Goal: Task Accomplishment & Management: Manage account settings

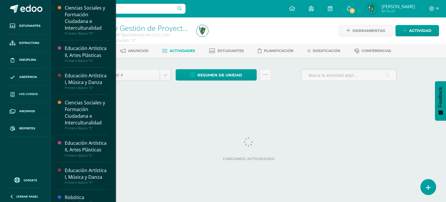
click at [29, 97] on link "Mis cursos" at bounding box center [26, 94] width 42 height 17
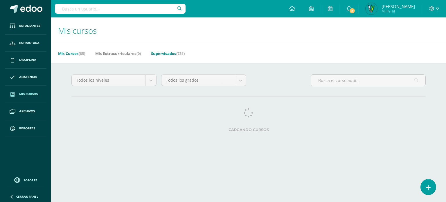
click at [168, 52] on link "Supervisados (751)" at bounding box center [168, 53] width 34 height 9
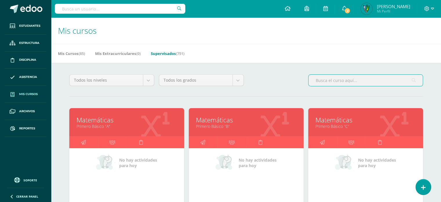
click at [335, 84] on input "text" at bounding box center [366, 80] width 114 height 11
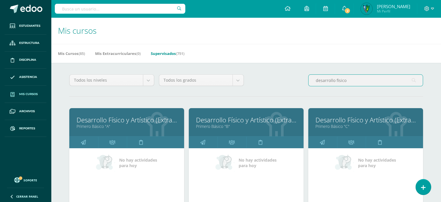
drag, startPoint x: 352, startPoint y: 79, endPoint x: 337, endPoint y: 81, distance: 14.4
click at [337, 81] on input "desarrollo fisico" at bounding box center [366, 80] width 114 height 11
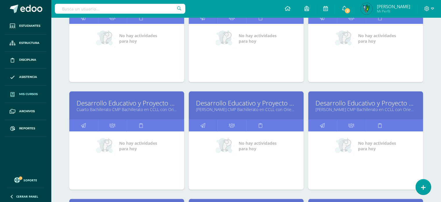
scroll to position [555, 0]
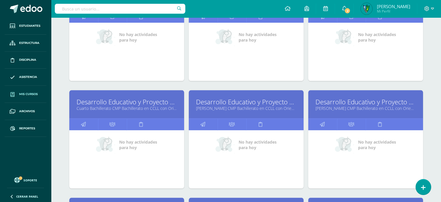
type input "desarrollo educativo"
click at [25, 128] on span "Reportes" at bounding box center [27, 128] width 16 height 5
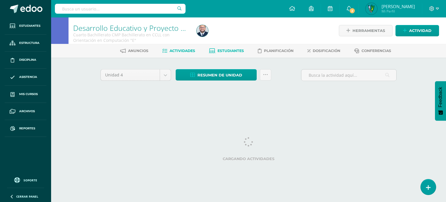
click at [230, 50] on span "Estudiantes" at bounding box center [230, 50] width 26 height 4
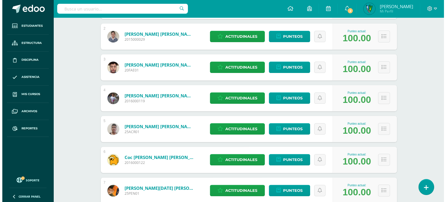
scroll to position [137, 0]
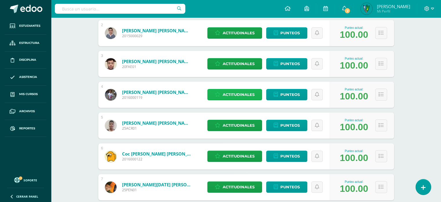
click at [242, 91] on span "Actitudinales" at bounding box center [239, 94] width 32 height 11
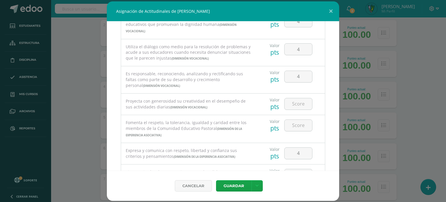
scroll to position [101, 0]
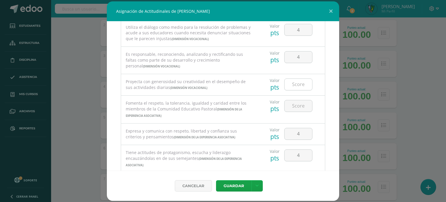
click at [294, 87] on input "number" at bounding box center [298, 84] width 28 height 11
type input "0"
type input "1"
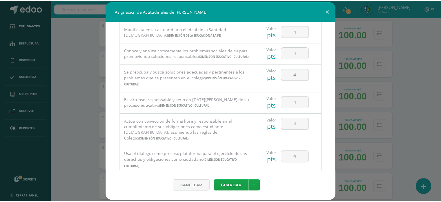
scroll to position [438, 0]
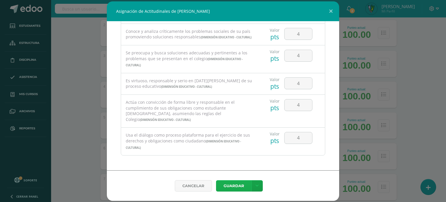
type input "1"
click at [237, 187] on button "Guardar" at bounding box center [233, 185] width 35 height 11
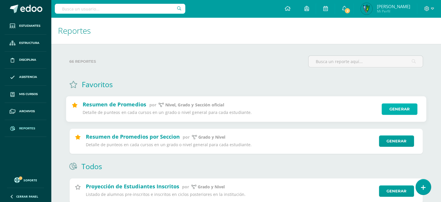
click at [407, 112] on link "Generar" at bounding box center [400, 109] width 36 height 12
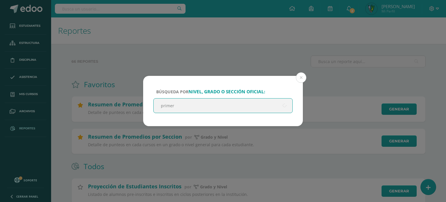
type input "primero"
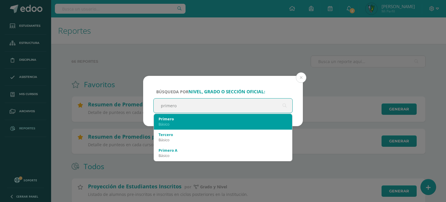
click at [217, 124] on div "Básico" at bounding box center [222, 123] width 129 height 5
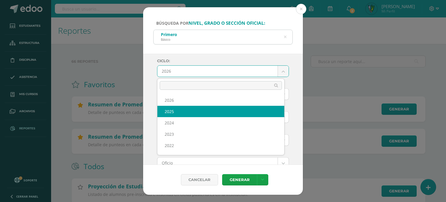
select select "7"
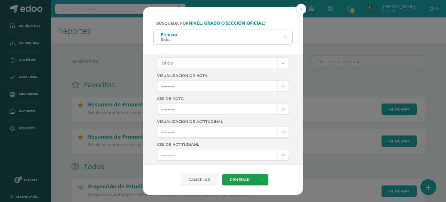
scroll to position [118, 0]
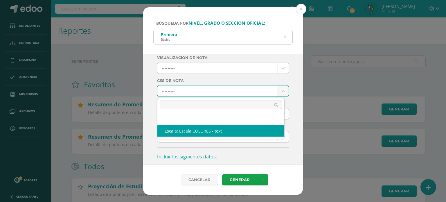
select select "10"
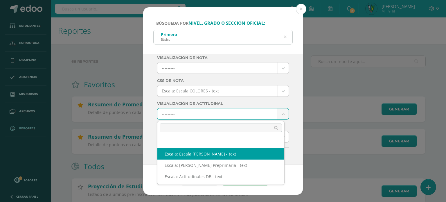
select select "3"
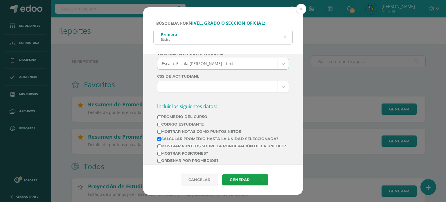
scroll to position [169, 0]
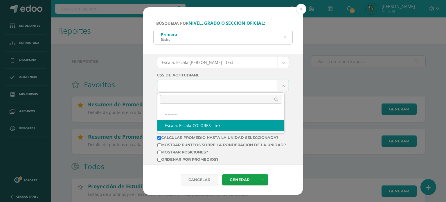
select select "10"
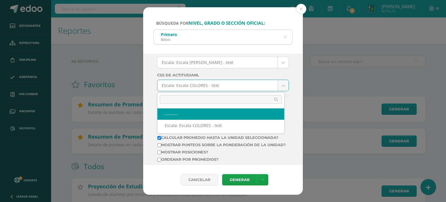
select select
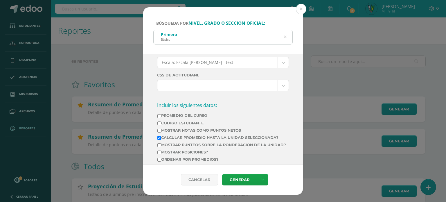
drag, startPoint x: 298, startPoint y: 113, endPoint x: 298, endPoint y: 116, distance: 2.9
click at [298, 116] on div "Ciclo: 2025 2026 2025 2024 2023 2022 2021 Unidad: Unidad 1 Unidad 1 Unidad 2 Un…" at bounding box center [223, 109] width 160 height 111
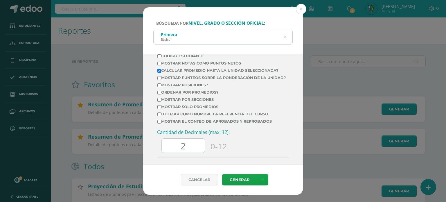
scroll to position [241, 0]
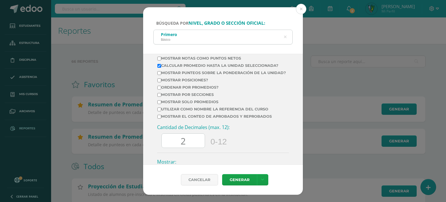
click at [159, 104] on input "Mostrar solo promedios" at bounding box center [159, 102] width 4 height 4
checkbox input "false"
click at [159, 118] on input "Mostrar el conteo de Aprobados y Reprobados" at bounding box center [159, 117] width 4 height 4
checkbox input "true"
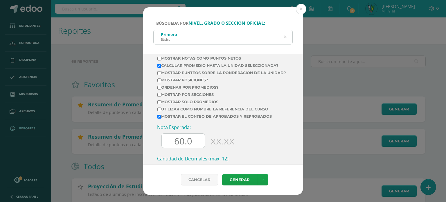
drag, startPoint x: 193, startPoint y: 145, endPoint x: 174, endPoint y: 143, distance: 18.7
click at [174, 143] on input "60.0" at bounding box center [183, 140] width 43 height 14
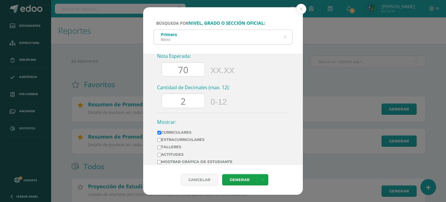
scroll to position [332, 0]
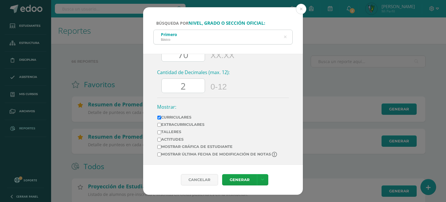
type input "70"
drag, startPoint x: 170, startPoint y: 83, endPoint x: 165, endPoint y: 84, distance: 4.9
click at [165, 84] on input "2" at bounding box center [183, 86] width 43 height 14
type input "0"
click at [161, 124] on input "Extracurriculares" at bounding box center [159, 125] width 4 height 4
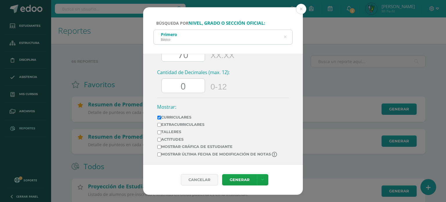
checkbox input "true"
click at [158, 152] on input "Mostrar última fecha de modificación de notas" at bounding box center [159, 154] width 4 height 4
checkbox input "true"
click at [251, 179] on link "Generar" at bounding box center [239, 179] width 35 height 11
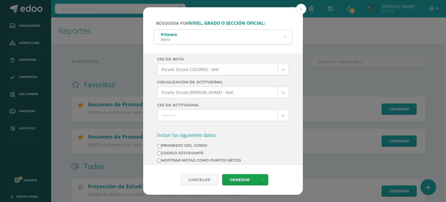
scroll to position [0, 0]
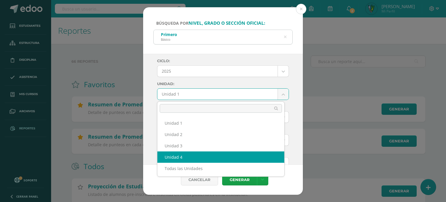
select select "Unidad 4"
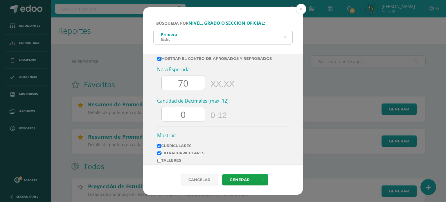
scroll to position [332, 0]
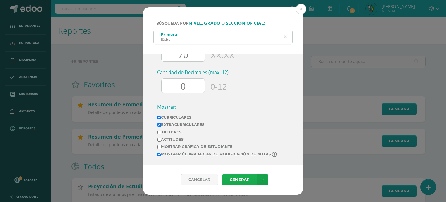
click at [241, 180] on link "Generar" at bounding box center [239, 179] width 35 height 11
click at [233, 178] on link "Generar" at bounding box center [239, 179] width 35 height 11
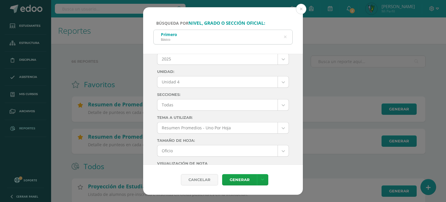
scroll to position [0, 0]
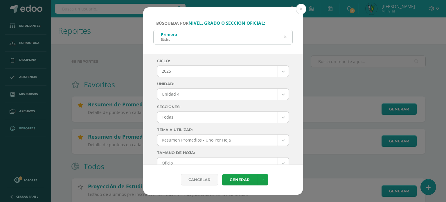
click at [285, 38] on icon at bounding box center [285, 37] width 12 height 12
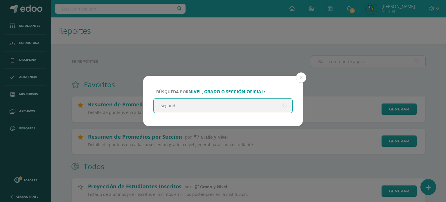
type input "segundo"
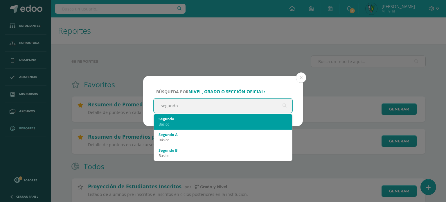
click at [194, 126] on div "Segundo Básico" at bounding box center [222, 121] width 129 height 15
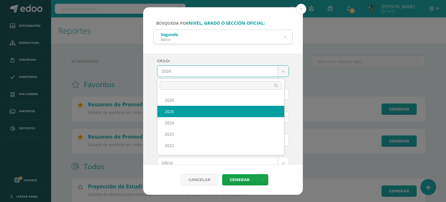
select select "7"
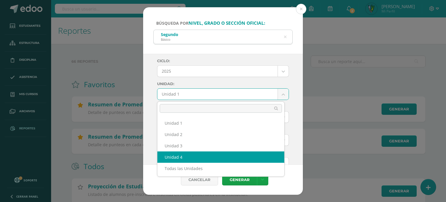
select select "Unidad 4"
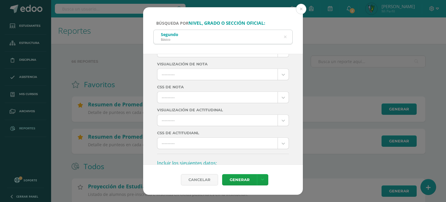
scroll to position [114, 0]
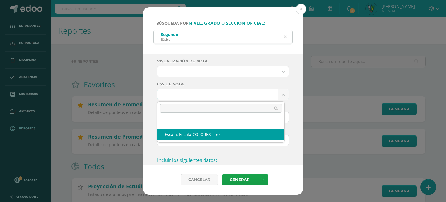
select select "10"
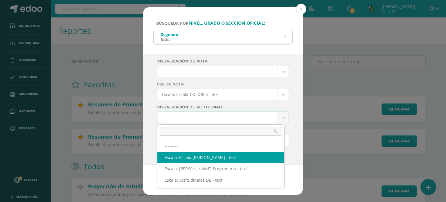
select select "3"
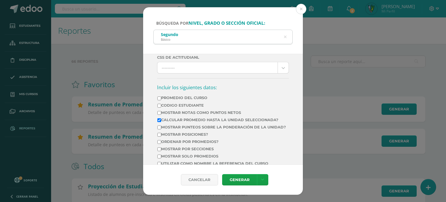
scroll to position [207, 0]
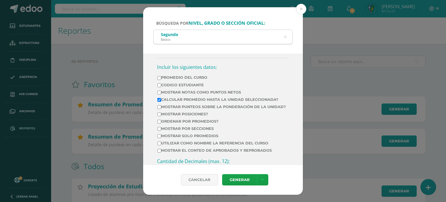
click at [172, 91] on label "Mostrar Notas Como Puntos Netos" at bounding box center [221, 92] width 129 height 4
click at [161, 91] on input "Mostrar Notas Como Puntos Netos" at bounding box center [159, 93] width 4 height 4
click at [178, 90] on label "Mostrar Notas Como Puntos Netos" at bounding box center [221, 92] width 129 height 4
click at [161, 91] on input "Mostrar Notas Como Puntos Netos" at bounding box center [159, 93] width 4 height 4
checkbox input "false"
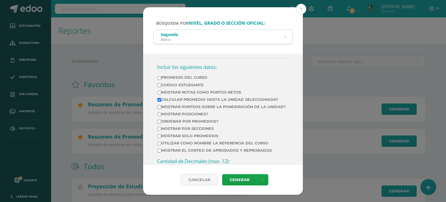
click at [159, 152] on input "Mostrar el conteo de Aprobados y Reprobados" at bounding box center [159, 151] width 4 height 4
checkbox input "true"
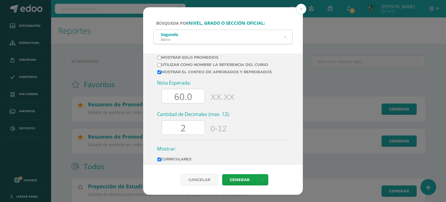
scroll to position [286, 0]
drag, startPoint x: 201, startPoint y: 103, endPoint x: 150, endPoint y: 104, distance: 51.1
click at [150, 104] on div "Ciclo: 2025 2026 2025 2024 2023 2022 2021 Unidad: Unidad 4 Unidad 1 Unidad 2 Un…" at bounding box center [223, 109] width 160 height 111
type input "70"
drag, startPoint x: 189, startPoint y: 132, endPoint x: 168, endPoint y: 138, distance: 21.7
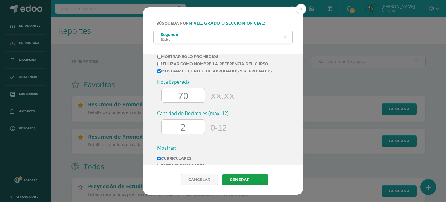
click at [168, 138] on div "Cantidad de Decimales (max. 12): 2 0-12" at bounding box center [223, 124] width 132 height 28
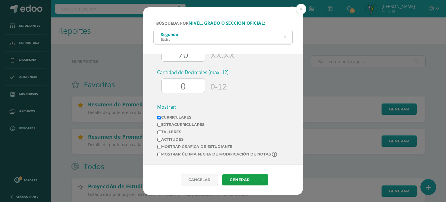
type input "0"
click at [179, 123] on label "Extracurriculares" at bounding box center [217, 124] width 120 height 4
click at [161, 123] on input "Extracurriculares" at bounding box center [159, 125] width 4 height 4
checkbox input "true"
click at [248, 182] on link "Generar" at bounding box center [239, 179] width 35 height 11
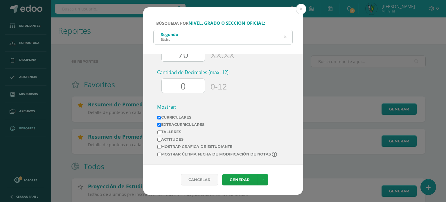
click at [286, 36] on icon at bounding box center [285, 37] width 15 height 3
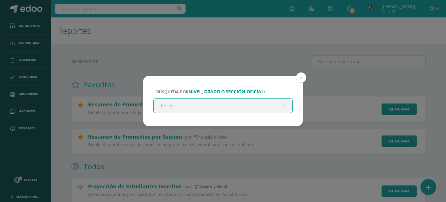
type input "tercero"
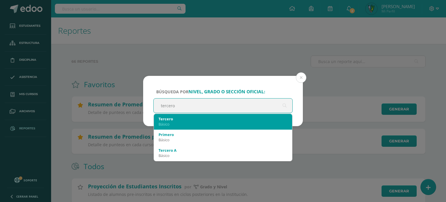
click at [183, 122] on div "Básico" at bounding box center [222, 123] width 129 height 5
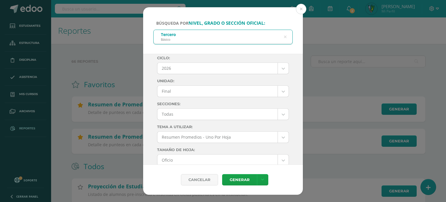
scroll to position [0, 0]
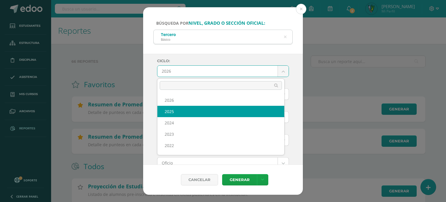
select select "7"
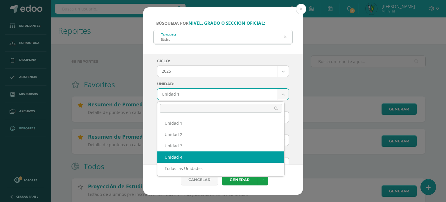
select select "Unidad 4"
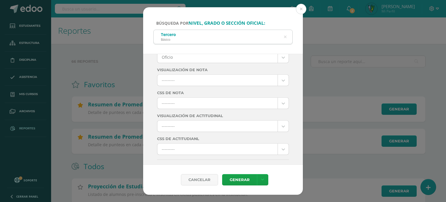
scroll to position [109, 0]
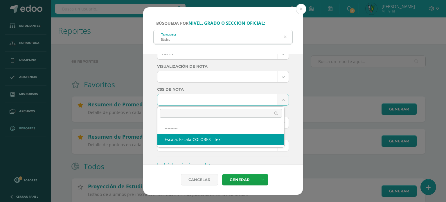
select select "10"
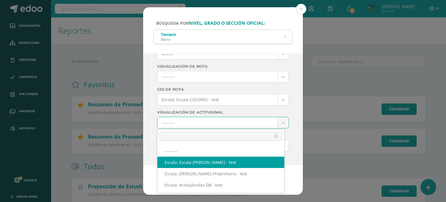
select select "3"
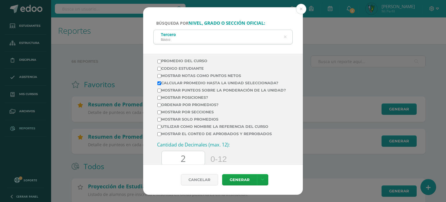
scroll to position [232, 0]
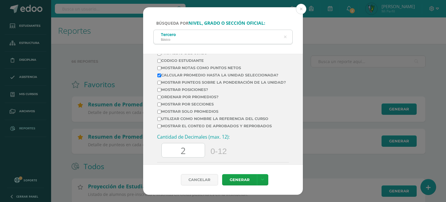
click at [205, 128] on label "Mostrar el conteo de Aprobados y Reprobados" at bounding box center [221, 126] width 129 height 4
click at [161, 128] on input "Mostrar el conteo de Aprobados y Reprobados" at bounding box center [159, 126] width 4 height 4
checkbox input "true"
drag, startPoint x: 191, startPoint y: 155, endPoint x: 158, endPoint y: 159, distance: 33.0
click at [158, 159] on div "Nota Esperada: 60.0 XX.XX" at bounding box center [223, 147] width 132 height 28
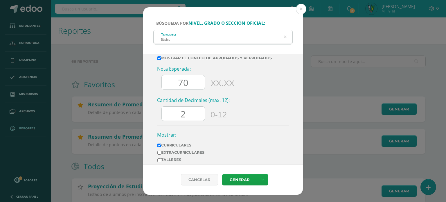
scroll to position [319, 0]
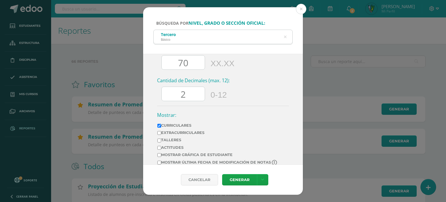
type input "70"
drag, startPoint x: 192, startPoint y: 100, endPoint x: 160, endPoint y: 101, distance: 32.2
click at [160, 101] on div "Cantidad de Decimales (max. 12): 2 0-12" at bounding box center [223, 91] width 132 height 28
type input "0"
click at [172, 135] on label "Extracurriculares" at bounding box center [217, 132] width 120 height 4
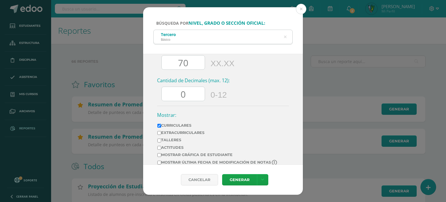
click at [161, 135] on input "Extracurriculares" at bounding box center [159, 133] width 4 height 4
checkbox input "true"
click at [253, 179] on link "Generar" at bounding box center [239, 179] width 35 height 11
click at [287, 37] on div "Tercero Básico" at bounding box center [222, 36] width 139 height 13
click at [285, 37] on icon at bounding box center [285, 37] width 15 height 3
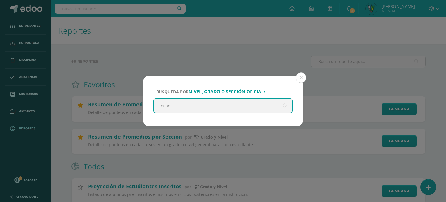
type input "cuarto"
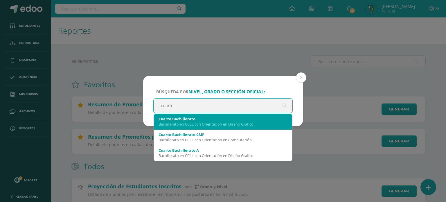
click at [217, 119] on div "Cuarto Bachillerato" at bounding box center [222, 118] width 129 height 5
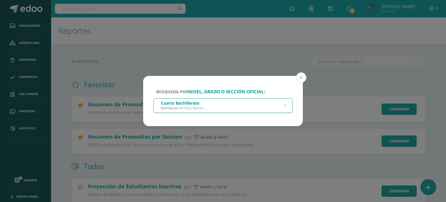
click at [302, 80] on button at bounding box center [301, 77] width 10 height 10
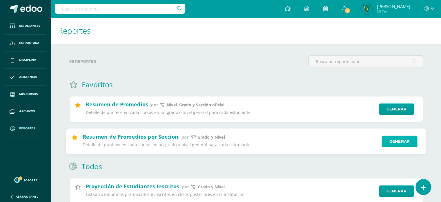
click at [402, 142] on link "Generar" at bounding box center [400, 141] width 36 height 12
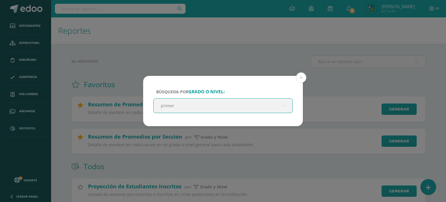
type input "primero"
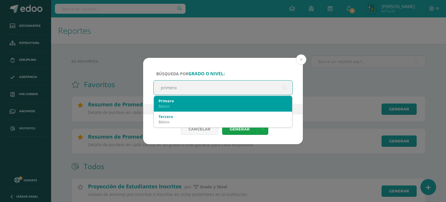
click at [176, 103] on div "Básico" at bounding box center [222, 105] width 129 height 5
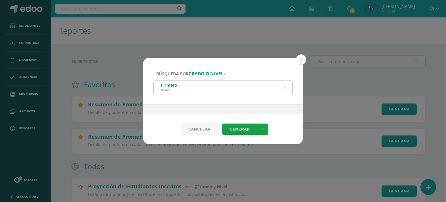
click at [221, 112] on div at bounding box center [223, 109] width 160 height 10
click at [246, 129] on link "Generar" at bounding box center [239, 128] width 35 height 11
click at [278, 118] on div "Cancelar Generar Descargar como HTML Descargar como PDF Descargar como XLS" at bounding box center [223, 129] width 160 height 30
click at [284, 87] on icon at bounding box center [285, 87] width 15 height 3
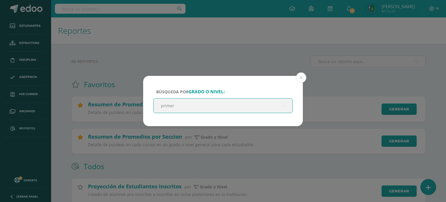
type input "primero"
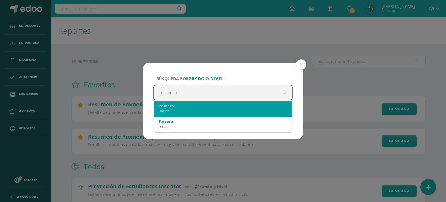
click at [204, 110] on div "Básico" at bounding box center [222, 110] width 129 height 5
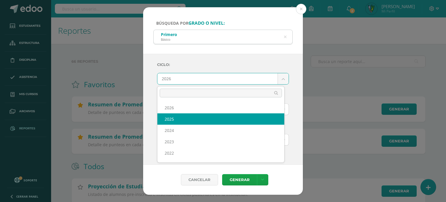
select select "7"
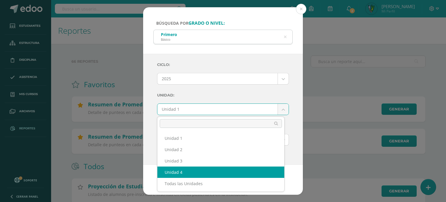
select select "Unidad 4"
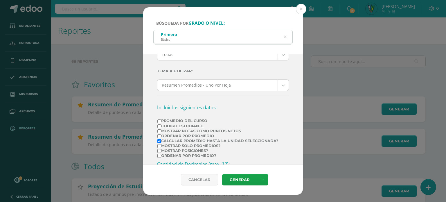
scroll to position [97, 0]
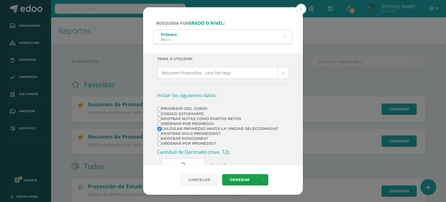
click at [215, 118] on label "Mostrar Notas Como Puntos Netos" at bounding box center [217, 118] width 121 height 4
click at [161, 118] on input "Mostrar Notas Como Puntos Netos" at bounding box center [159, 119] width 4 height 4
click at [215, 118] on label "Mostrar Notas Como Puntos Netos" at bounding box center [217, 118] width 121 height 4
click at [161, 118] on input "Mostrar Notas Como Puntos Netos" at bounding box center [159, 119] width 4 height 4
checkbox input "false"
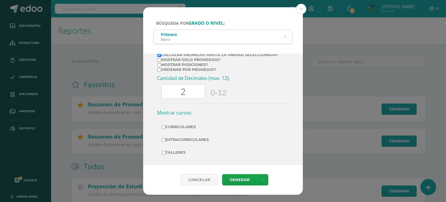
scroll to position [174, 0]
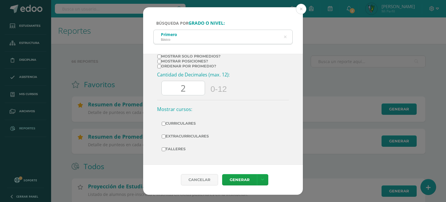
drag, startPoint x: 202, startPoint y: 87, endPoint x: 163, endPoint y: 88, distance: 38.9
click at [163, 88] on input "2" at bounding box center [183, 88] width 43 height 14
type input "0"
click at [177, 125] on label "Curriculares" at bounding box center [223, 123] width 122 height 8
click at [165, 125] on input "Curriculares" at bounding box center [164, 124] width 4 height 4
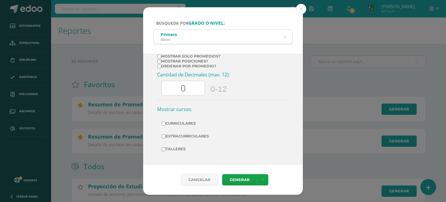
checkbox input "true"
click at [179, 133] on label "Extracurriculares" at bounding box center [223, 136] width 122 height 8
click at [165, 134] on input "Extracurriculares" at bounding box center [164, 136] width 4 height 4
checkbox input "true"
click at [241, 180] on link "Generar" at bounding box center [239, 179] width 35 height 11
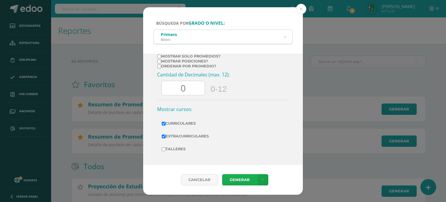
scroll to position [0, 0]
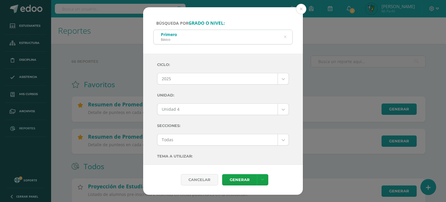
click at [284, 37] on icon at bounding box center [285, 37] width 3 height 15
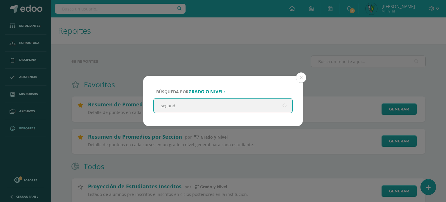
type input "segundo"
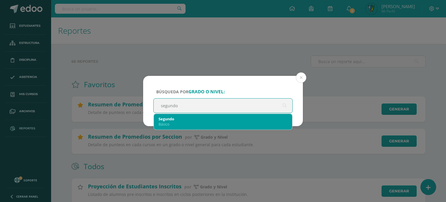
click at [173, 118] on div "Segundo" at bounding box center [222, 118] width 129 height 5
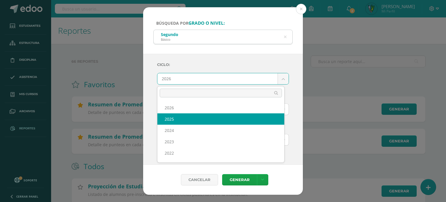
select select "7"
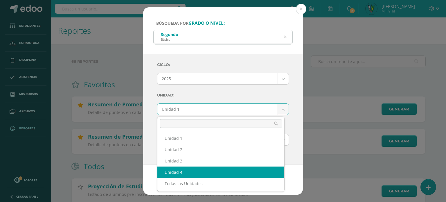
select select "Unidad 4"
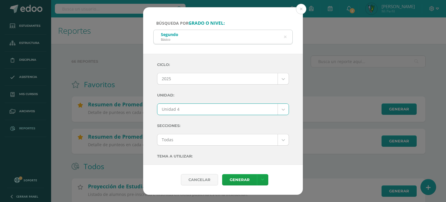
click at [269, 134] on div "Todas" at bounding box center [223, 140] width 132 height 12
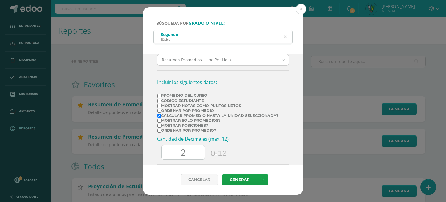
scroll to position [111, 0]
drag, startPoint x: 187, startPoint y: 152, endPoint x: 173, endPoint y: 153, distance: 13.7
click at [173, 153] on input "2" at bounding box center [183, 152] width 43 height 14
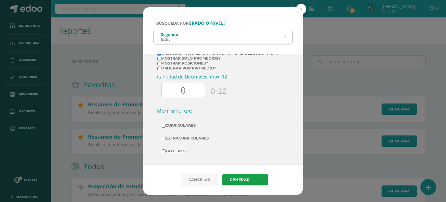
scroll to position [174, 0]
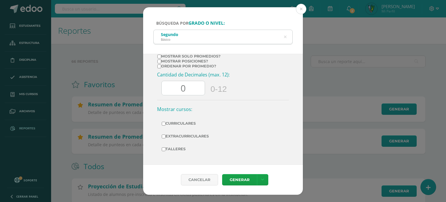
type input "0"
click at [166, 123] on label "Curriculares" at bounding box center [223, 123] width 122 height 8
click at [165, 123] on input "Curriculares" at bounding box center [164, 124] width 4 height 4
checkbox input "true"
click at [171, 133] on label "Extracurriculares" at bounding box center [223, 136] width 122 height 8
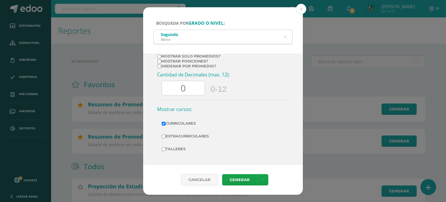
click at [165, 134] on input "Extracurriculares" at bounding box center [164, 136] width 4 height 4
checkbox input "true"
click at [261, 180] on icon at bounding box center [262, 179] width 3 height 5
click at [248, 180] on link "Generar" at bounding box center [239, 179] width 35 height 11
click at [284, 38] on icon at bounding box center [285, 37] width 15 height 3
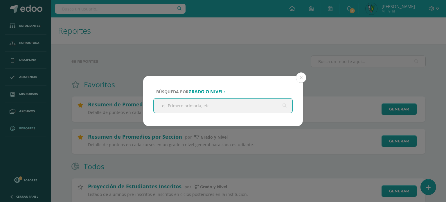
click at [230, 106] on input "text" at bounding box center [222, 105] width 139 height 14
type input "tercero"
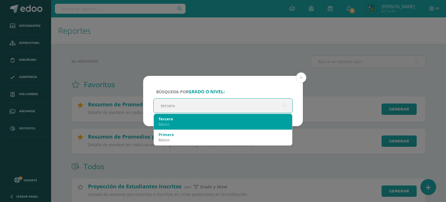
click at [201, 120] on div "Tercero" at bounding box center [222, 118] width 129 height 5
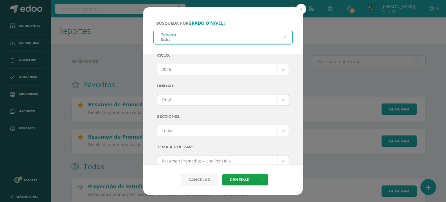
scroll to position [0, 0]
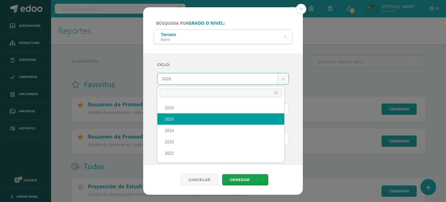
select select "7"
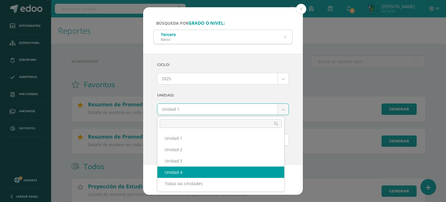
select select "Unidad 4"
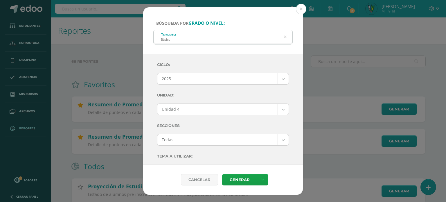
drag, startPoint x: 298, startPoint y: 86, endPoint x: 299, endPoint y: 102, distance: 16.9
click at [299, 102] on div "Ciclo: 2025 2026 2025 2024 2023 2022 2021 Unidad: Unidad 4 Unidad 1 Unidad 2 Un…" at bounding box center [223, 109] width 160 height 111
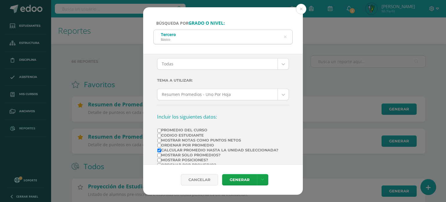
scroll to position [77, 0]
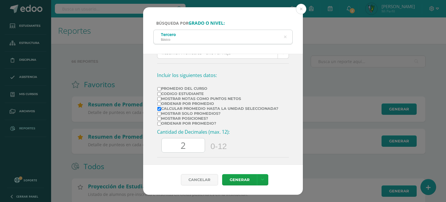
scroll to position [165, 0]
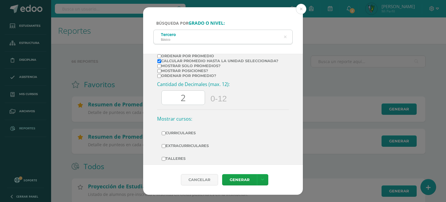
drag, startPoint x: 193, startPoint y: 97, endPoint x: 167, endPoint y: 103, distance: 26.7
click at [167, 103] on input "2" at bounding box center [183, 98] width 43 height 14
type input "0"
click at [169, 133] on label "Curriculares" at bounding box center [223, 133] width 122 height 8
click at [165, 133] on input "Curriculares" at bounding box center [164, 133] width 4 height 4
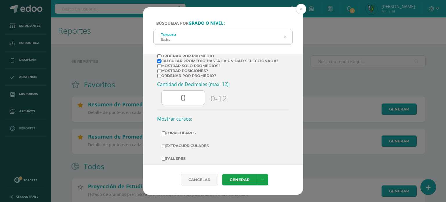
checkbox input "true"
click at [175, 144] on label "Extracurriculares" at bounding box center [223, 146] width 122 height 8
click at [165, 144] on input "Extracurriculares" at bounding box center [164, 146] width 4 height 4
checkbox input "true"
click at [249, 180] on link "Generar" at bounding box center [239, 179] width 35 height 11
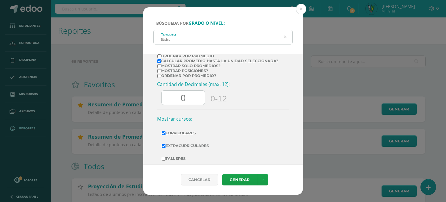
click at [285, 37] on icon at bounding box center [285, 37] width 12 height 12
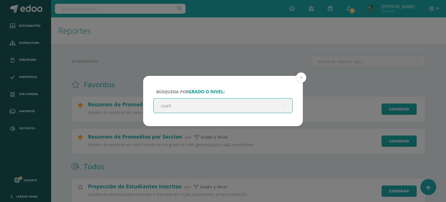
type input "cuarto"
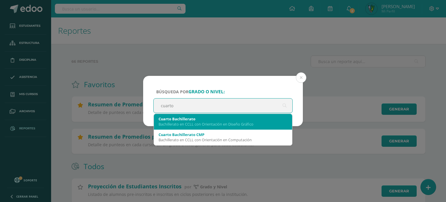
click at [216, 127] on div "Cuarto Bachillerato Bachillerato en CCLL con Orientación en Diseño Gráfico" at bounding box center [222, 121] width 129 height 15
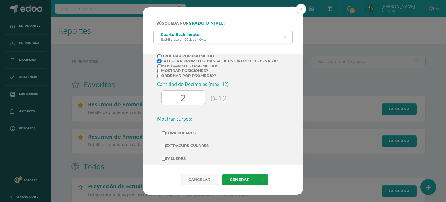
drag, startPoint x: 186, startPoint y: 98, endPoint x: 172, endPoint y: 100, distance: 14.3
click at [172, 100] on input "2" at bounding box center [183, 98] width 43 height 14
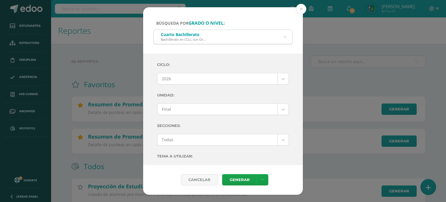
select select "7"
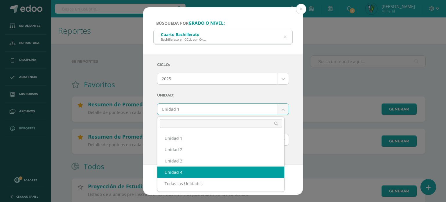
select select "Unidad 4"
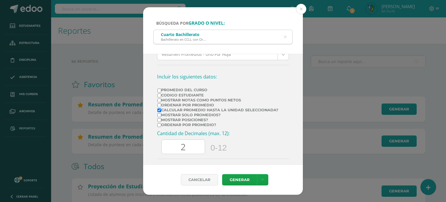
scroll to position [120, 0]
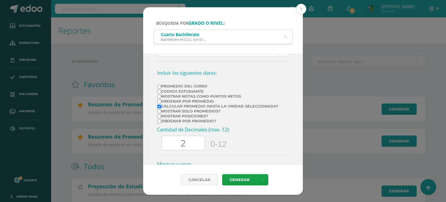
drag, startPoint x: 180, startPoint y: 140, endPoint x: 172, endPoint y: 140, distance: 8.7
click at [172, 140] on input "2" at bounding box center [183, 143] width 43 height 14
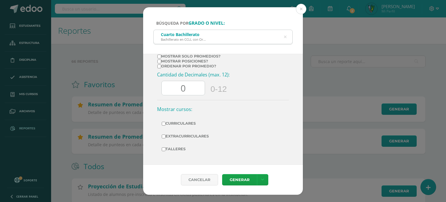
type input "0"
click at [165, 120] on label "Curriculares" at bounding box center [223, 123] width 122 height 8
click at [165, 122] on input "Curriculares" at bounding box center [164, 124] width 4 height 4
checkbox input "true"
click at [175, 136] on label "Extracurriculares" at bounding box center [223, 136] width 122 height 8
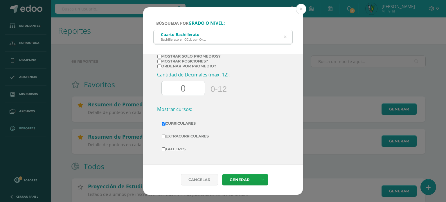
click at [165, 136] on input "Extracurriculares" at bounding box center [164, 136] width 4 height 4
checkbox input "true"
click at [239, 175] on link "Generar" at bounding box center [239, 179] width 35 height 11
click at [285, 38] on icon at bounding box center [285, 37] width 3 height 15
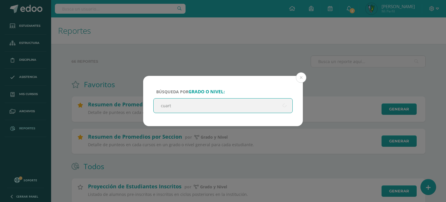
type input "cuarto"
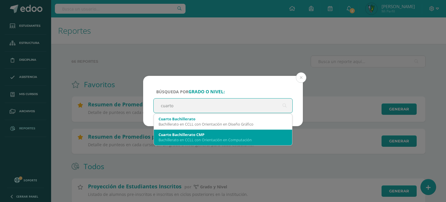
click at [224, 139] on div "Bachillerato en CCLL con Orientación en Computación" at bounding box center [222, 139] width 129 height 5
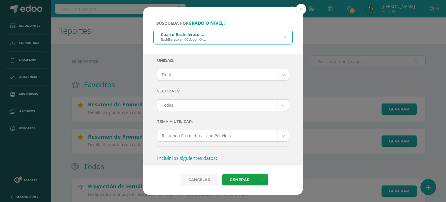
scroll to position [0, 0]
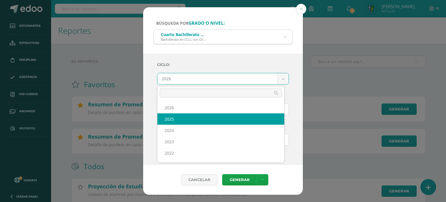
select select "7"
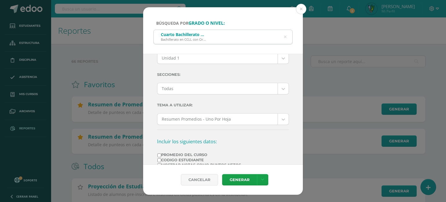
scroll to position [23, 0]
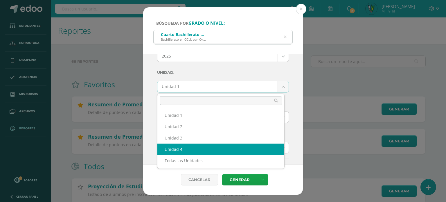
select select "Unidad 4"
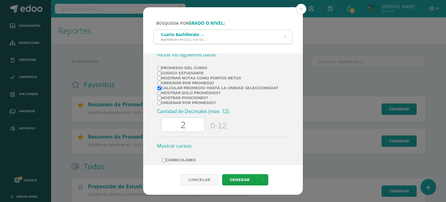
scroll to position [138, 0]
click at [204, 75] on label "Mostrar Notas Como Puntos Netos" at bounding box center [217, 77] width 121 height 4
click at [161, 76] on input "Mostrar Notas Como Puntos Netos" at bounding box center [159, 78] width 4 height 4
click at [187, 75] on label "Mostrar Notas Como Puntos Netos" at bounding box center [217, 77] width 121 height 4
click at [161, 76] on input "Mostrar Notas Como Puntos Netos" at bounding box center [159, 78] width 4 height 4
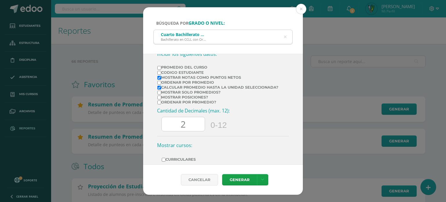
checkbox input "false"
drag, startPoint x: 192, startPoint y: 121, endPoint x: 168, endPoint y: 120, distance: 24.1
click at [168, 120] on input "2" at bounding box center [183, 124] width 43 height 14
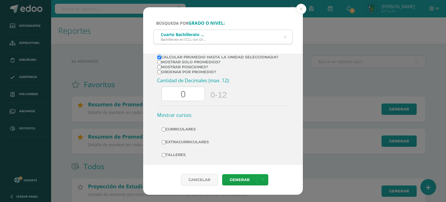
scroll to position [174, 0]
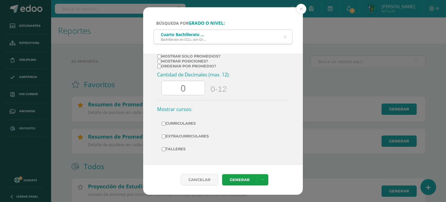
type input "0"
click at [173, 121] on label "Curriculares" at bounding box center [223, 123] width 122 height 8
click at [165, 122] on input "Curriculares" at bounding box center [164, 124] width 4 height 4
checkbox input "true"
click at [174, 134] on label "Extracurriculares" at bounding box center [223, 136] width 122 height 8
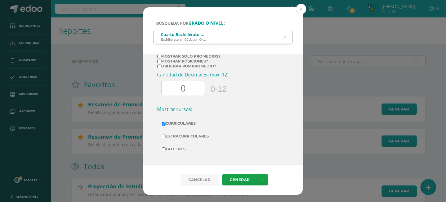
click at [165, 134] on input "Extracurriculares" at bounding box center [164, 136] width 4 height 4
checkbox input "true"
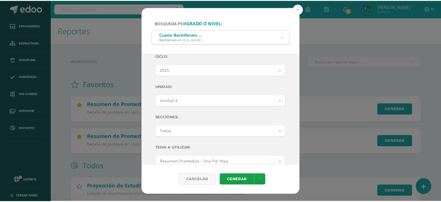
scroll to position [0, 0]
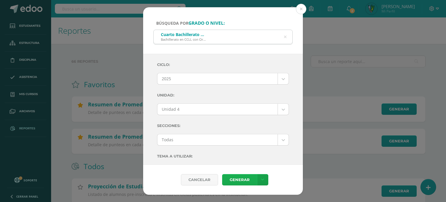
click at [245, 183] on link "Generar" at bounding box center [239, 179] width 35 height 11
click at [302, 8] on button at bounding box center [301, 9] width 10 height 10
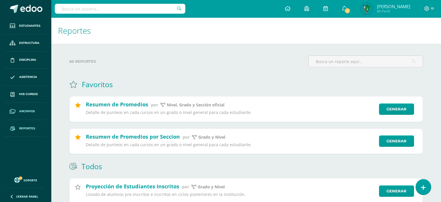
click at [23, 111] on span "Archivos" at bounding box center [27, 111] width 16 height 5
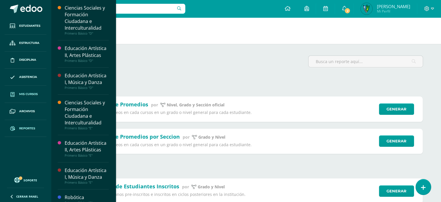
click at [28, 95] on span "Mis cursos" at bounding box center [28, 94] width 19 height 5
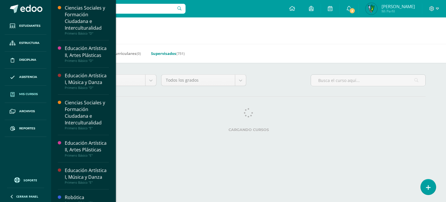
click at [172, 56] on link "Supervisados (751)" at bounding box center [168, 53] width 34 height 9
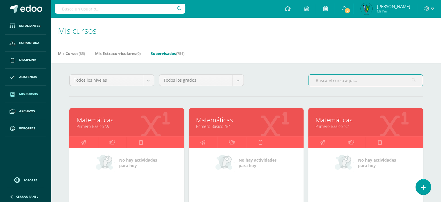
click at [325, 80] on input "text" at bounding box center [366, 80] width 114 height 11
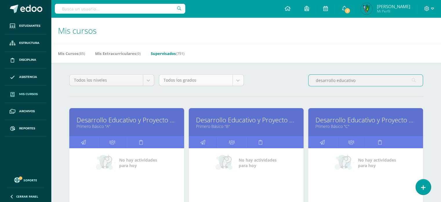
drag, startPoint x: 349, startPoint y: 81, endPoint x: 236, endPoint y: 81, distance: 113.2
click at [236, 81] on div "Todos los niveles Todos los niveles Primaria Complementaria Bachillerato en CCL…" at bounding box center [246, 82] width 359 height 17
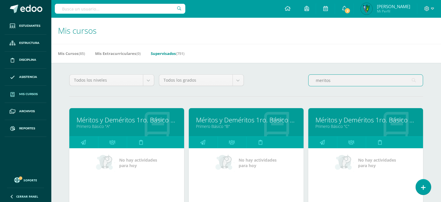
type input "meritos"
click at [111, 120] on link "Méritos y Deméritos 1ro. Básico "A"" at bounding box center [127, 119] width 100 height 9
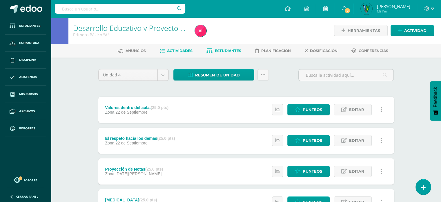
click at [238, 49] on span "Estudiantes" at bounding box center [228, 50] width 26 height 4
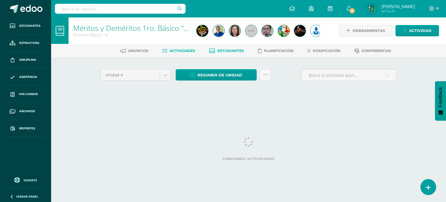
click at [222, 53] on link "Estudiantes" at bounding box center [226, 50] width 35 height 9
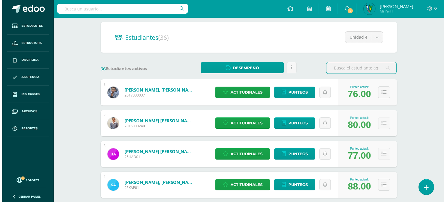
scroll to position [48, 0]
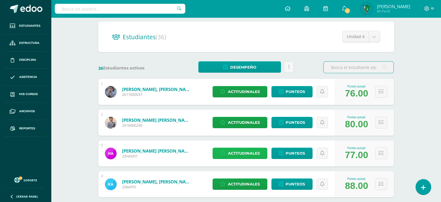
click at [241, 155] on span "Actitudinales" at bounding box center [244, 153] width 32 height 11
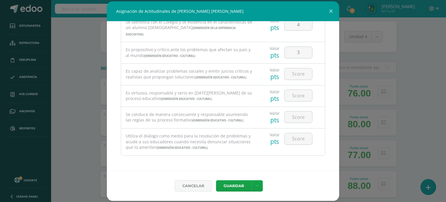
scroll to position [361, 0]
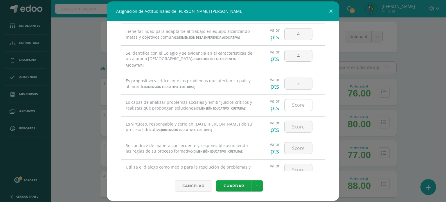
click at [287, 108] on input "number" at bounding box center [298, 104] width 28 height 11
type input "1"
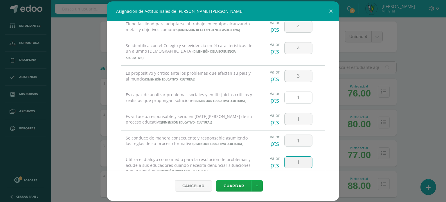
type input "1"
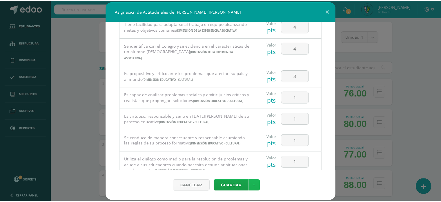
scroll to position [395, 0]
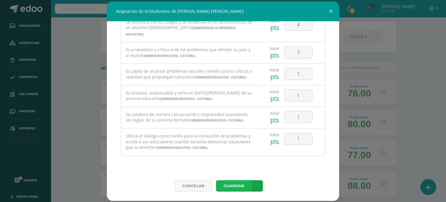
click at [239, 189] on button "Guardar" at bounding box center [233, 185] width 35 height 11
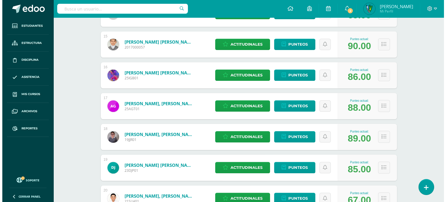
scroll to position [526, 0]
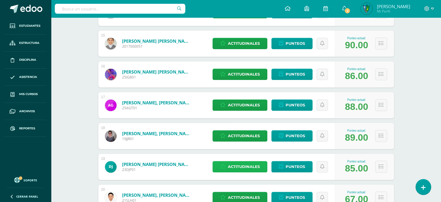
click at [252, 164] on span "Actitudinales" at bounding box center [244, 166] width 32 height 11
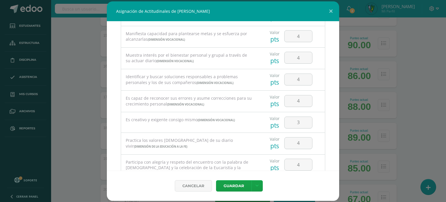
scroll to position [144, 0]
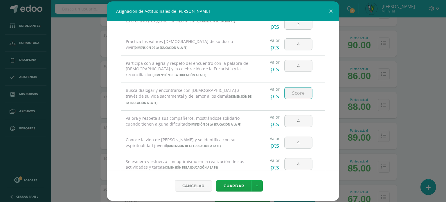
click at [299, 90] on input "number" at bounding box center [298, 92] width 28 height 11
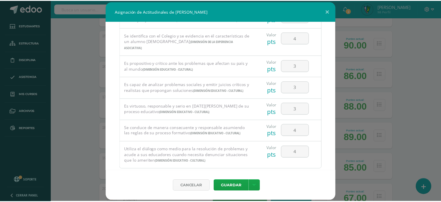
scroll to position [395, 0]
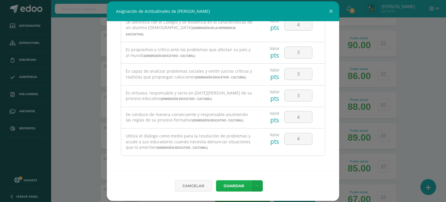
type input "1"
click at [232, 184] on button "Guardar" at bounding box center [233, 185] width 35 height 11
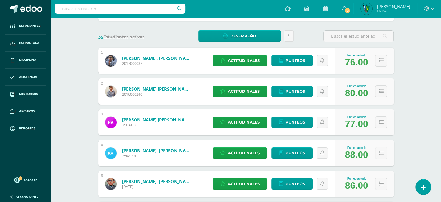
scroll to position [0, 0]
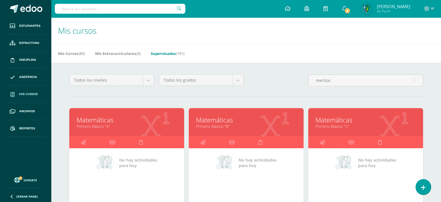
click at [179, 53] on span "(751)" at bounding box center [180, 53] width 8 height 5
click at [323, 84] on input "meritos" at bounding box center [366, 80] width 114 height 11
click at [337, 80] on input "meritos" at bounding box center [366, 80] width 114 height 11
drag, startPoint x: 337, startPoint y: 80, endPoint x: 281, endPoint y: 89, distance: 57.4
click at [281, 89] on div "Todos los niveles Todos los niveles Primaria Complementaria Bachillerato en CCL…" at bounding box center [246, 82] width 359 height 17
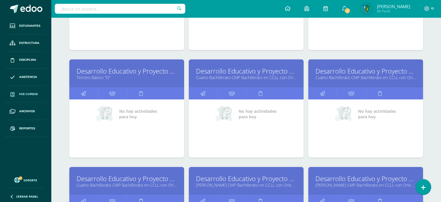
scroll to position [480, 0]
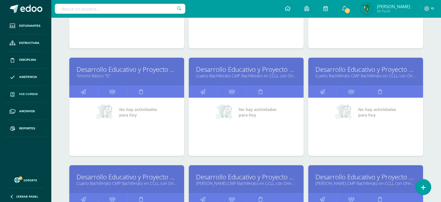
type input "desarrollo educativo"
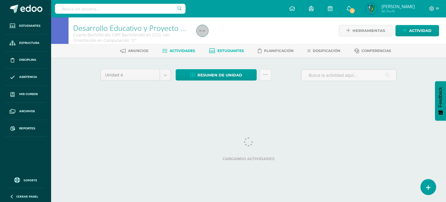
click at [229, 50] on span "Estudiantes" at bounding box center [230, 50] width 26 height 4
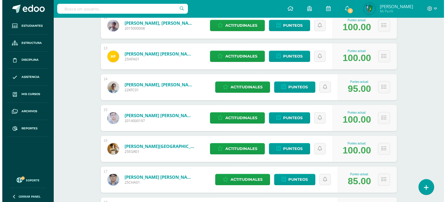
scroll to position [458, 0]
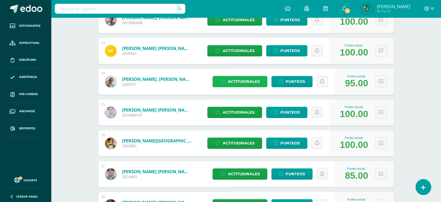
click at [251, 79] on span "Actitudinales" at bounding box center [244, 81] width 32 height 11
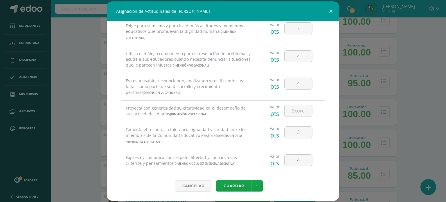
scroll to position [125, 0]
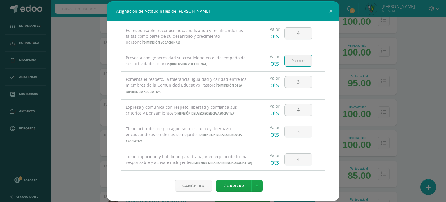
click at [292, 66] on input "number" at bounding box center [298, 60] width 28 height 11
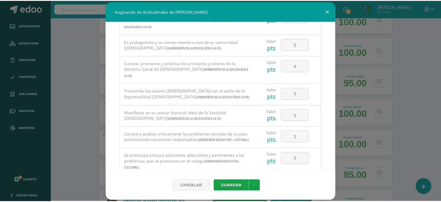
scroll to position [438, 0]
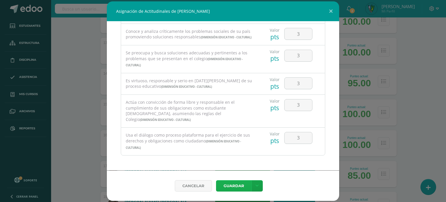
type input "1"
click at [245, 190] on button "Guardar" at bounding box center [233, 185] width 35 height 11
